Goal: Task Accomplishment & Management: Use online tool/utility

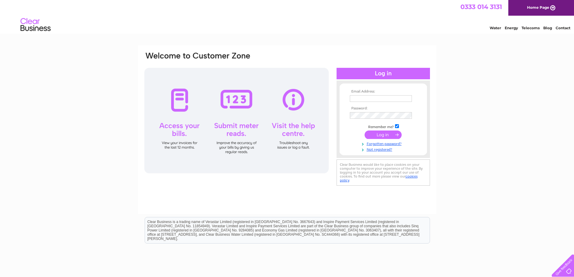
type input "andrewjmcrawford@gmail.com"
click at [229, 133] on div at bounding box center [236, 120] width 184 height 105
click at [378, 132] on input "submit" at bounding box center [383, 134] width 37 height 8
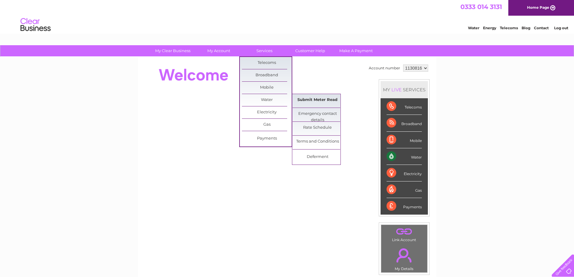
click at [304, 101] on link "Submit Meter Read" at bounding box center [318, 100] width 50 height 12
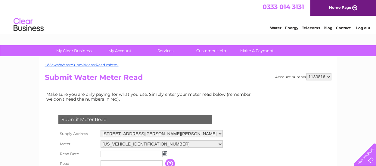
scroll to position [30, 0]
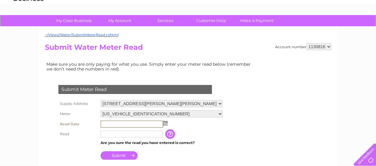
click at [109, 125] on input "text" at bounding box center [132, 124] width 63 height 7
click at [164, 123] on img at bounding box center [165, 123] width 5 height 5
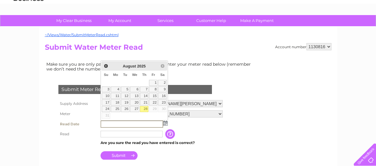
click at [146, 109] on link "28" at bounding box center [144, 109] width 8 height 6
type input "2025/08/28"
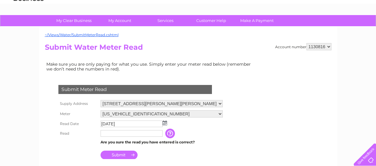
click at [117, 135] on input "text" at bounding box center [132, 133] width 62 height 7
type input "4325"
click at [120, 156] on input "Submit" at bounding box center [119, 155] width 37 height 8
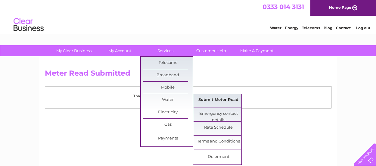
click at [210, 99] on link "Submit Meter Read" at bounding box center [219, 100] width 50 height 12
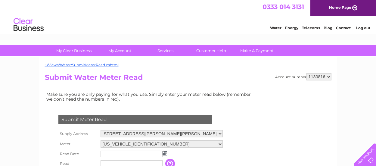
click at [330, 75] on select "1130816 1130830" at bounding box center [319, 76] width 25 height 7
select select "1130830"
click at [307, 73] on select "1130816 1130830" at bounding box center [319, 76] width 25 height 7
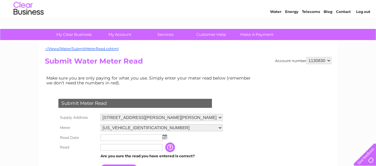
scroll to position [30, 0]
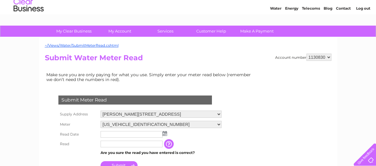
scroll to position [30, 0]
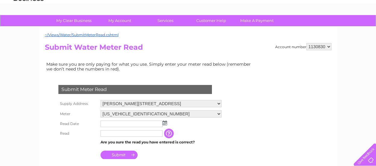
click at [229, 143] on form "Submit Meter Read Supply Address [PERSON_NAME][STREET_ADDRESS][PERSON_NAME] Met…" at bounding box center [150, 168] width 211 height 191
click at [121, 125] on input "text" at bounding box center [132, 124] width 62 height 7
click at [164, 124] on img at bounding box center [165, 123] width 5 height 5
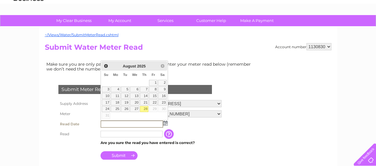
click at [144, 109] on link "28" at bounding box center [144, 109] width 8 height 6
type input "2025/08/28"
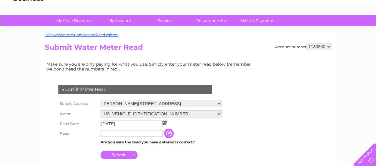
click at [113, 136] on input "text" at bounding box center [132, 133] width 62 height 7
type input "4978"
click at [117, 155] on input "Submit" at bounding box center [119, 155] width 37 height 8
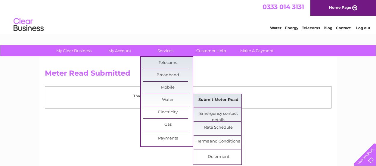
click at [205, 98] on link "Submit Meter Read" at bounding box center [219, 100] width 50 height 12
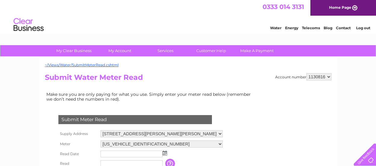
click at [330, 77] on select "1130816 1130830" at bounding box center [319, 76] width 25 height 7
select select "1130830"
click at [307, 73] on select "1130816 1130830" at bounding box center [319, 76] width 25 height 7
click at [220, 132] on select "[STREET_ADDRESS][PERSON_NAME][PERSON_NAME]" at bounding box center [162, 134] width 123 height 8
click at [325, 78] on select "1130816 1130830" at bounding box center [319, 76] width 25 height 7
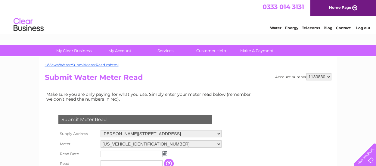
click at [307, 73] on select "1130816 1130830" at bounding box center [319, 76] width 25 height 7
click at [219, 132] on select "Wester Kinloch Farm, Blairgowrie, PH10 6SG Wester Kinloch Farm, Blairgowrie, PH…" at bounding box center [161, 134] width 121 height 8
select select "550743"
click at [101, 130] on select "Wester Kinloch Farm, Blairgowrie, PH10 6SG Wester Kinloch Farm, Blairgowrie, PH…" at bounding box center [161, 134] width 121 height 8
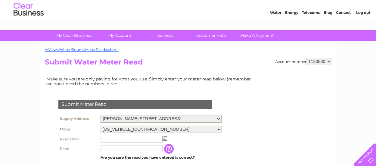
scroll to position [30, 0]
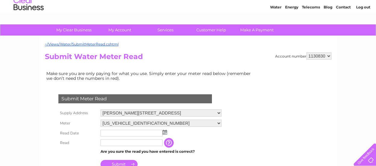
scroll to position [30, 0]
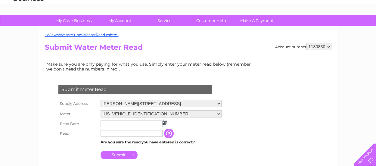
click at [221, 137] on td "The reading you have just taken from your water meter. Our records indicate you…" at bounding box center [199, 134] width 48 height 10
click at [116, 121] on input "text" at bounding box center [132, 124] width 63 height 7
click at [166, 124] on img at bounding box center [165, 123] width 5 height 5
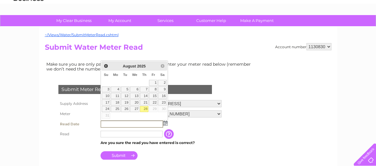
click at [145, 109] on link "28" at bounding box center [144, 109] width 8 height 6
type input "2025/08/28"
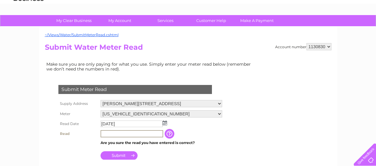
click at [121, 132] on input "text" at bounding box center [132, 133] width 63 height 7
type input "4271"
click at [113, 157] on input "Submit" at bounding box center [119, 155] width 37 height 8
